Goal: Information Seeking & Learning: Learn about a topic

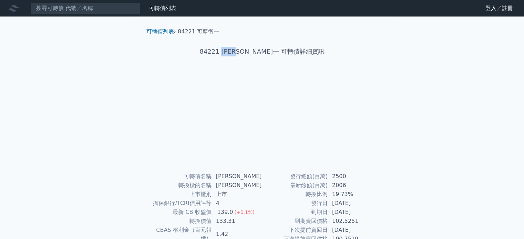
drag, startPoint x: 237, startPoint y: 51, endPoint x: 261, endPoint y: 50, distance: 23.5
click at [261, 50] on h1 "84221 [PERSON_NAME]一 可轉債詳細資訊" at bounding box center [262, 52] width 243 height 10
copy h1 "[PERSON_NAME]"
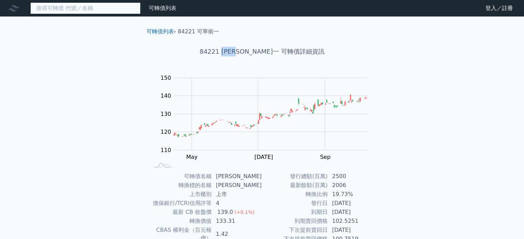
click at [65, 8] on input at bounding box center [85, 8] width 110 height 12
paste input "[PERSON_NAME]"
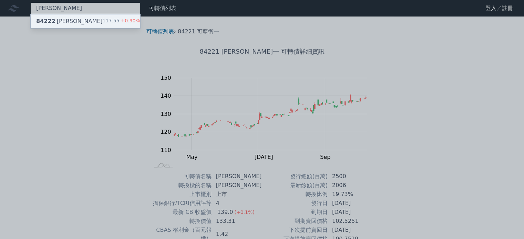
type input "[PERSON_NAME]"
click at [76, 18] on div "84222 [PERSON_NAME] 117.55 +0.90%" at bounding box center [86, 21] width 110 height 14
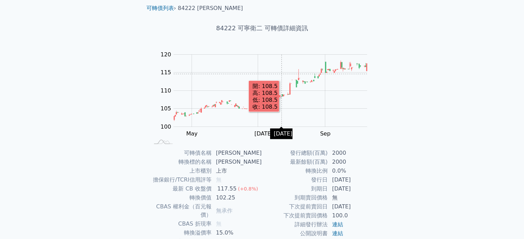
scroll to position [34, 0]
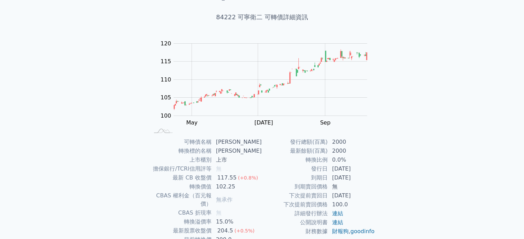
drag, startPoint x: 336, startPoint y: 194, endPoint x: 375, endPoint y: 194, distance: 38.6
click at [375, 194] on td "[DATE]" at bounding box center [351, 196] width 47 height 9
click at [390, 198] on div "可轉債列表 › 84222 可寧衛二 84222 可寧衛二 可轉債詳細資訊 Zoom Out 100 90 95 100 105 110 115 120 12…" at bounding box center [262, 137] width 265 height 311
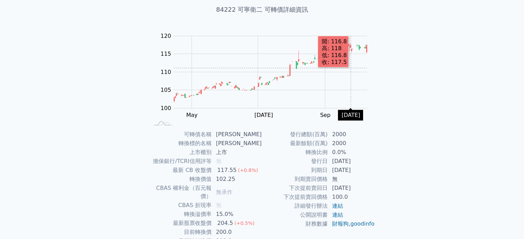
scroll to position [80, 0]
